Goal: Check status: Check status

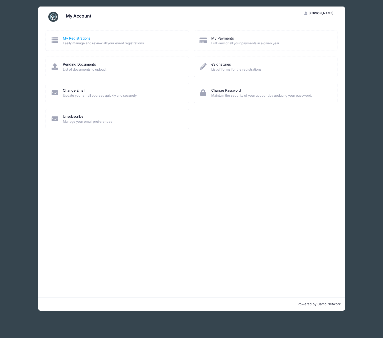
click at [70, 38] on link "My Registrations" at bounding box center [77, 38] width 28 height 5
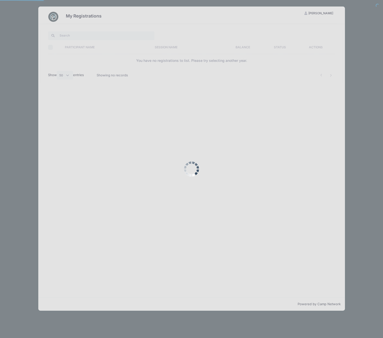
select select "50"
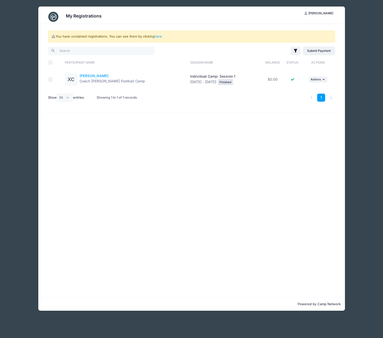
click at [86, 75] on link "Xavier Cotton" at bounding box center [94, 76] width 29 height 4
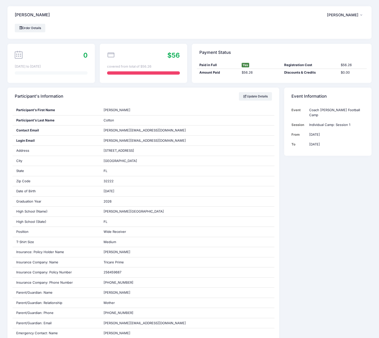
click at [361, 15] on icon "button" at bounding box center [362, 15] width 4 height 0
click at [314, 111] on td "Coach [PERSON_NAME] Football Camp" at bounding box center [336, 112] width 58 height 15
click at [32, 27] on link "Order Details" at bounding box center [30, 28] width 31 height 9
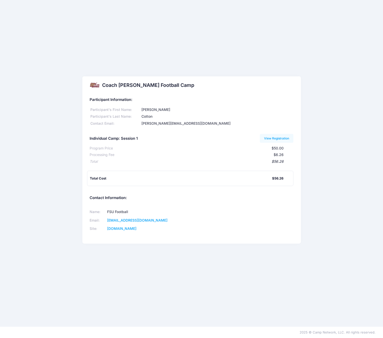
drag, startPoint x: 170, startPoint y: 85, endPoint x: 103, endPoint y: 86, distance: 67.6
click at [102, 86] on h2 "Coach [PERSON_NAME] Football Camp" at bounding box center [148, 85] width 92 height 6
